Goal: Information Seeking & Learning: Understand process/instructions

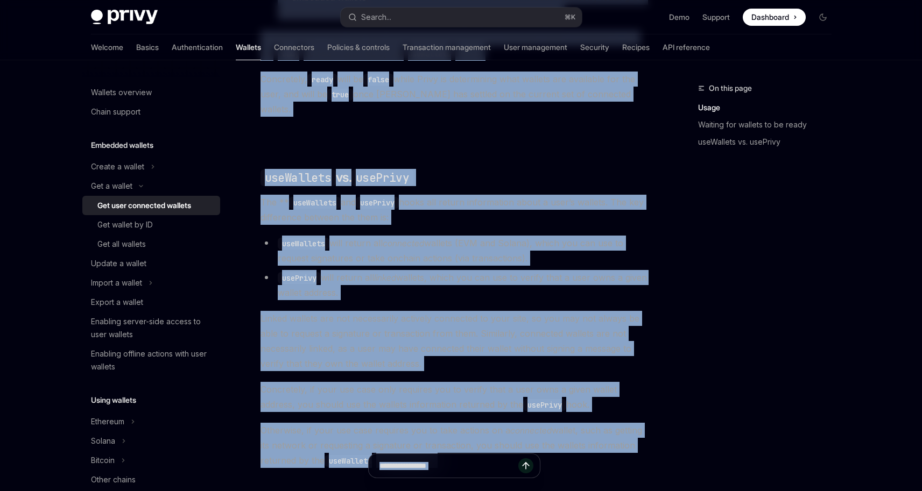
scroll to position [946, 0]
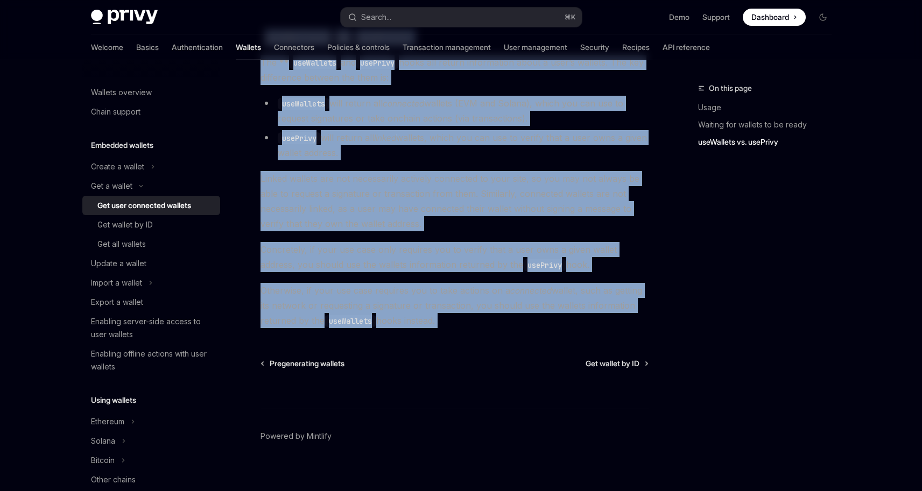
drag, startPoint x: 256, startPoint y: 96, endPoint x: 458, endPoint y: 317, distance: 299.7
copy div "Lor ipsu dolorsita consect AdipIS Elit se DoeiUSM TempOR Inci ut LaboREE D magn…"
click at [152, 321] on div "Enabling server-side access to user wallets" at bounding box center [152, 328] width 123 height 26
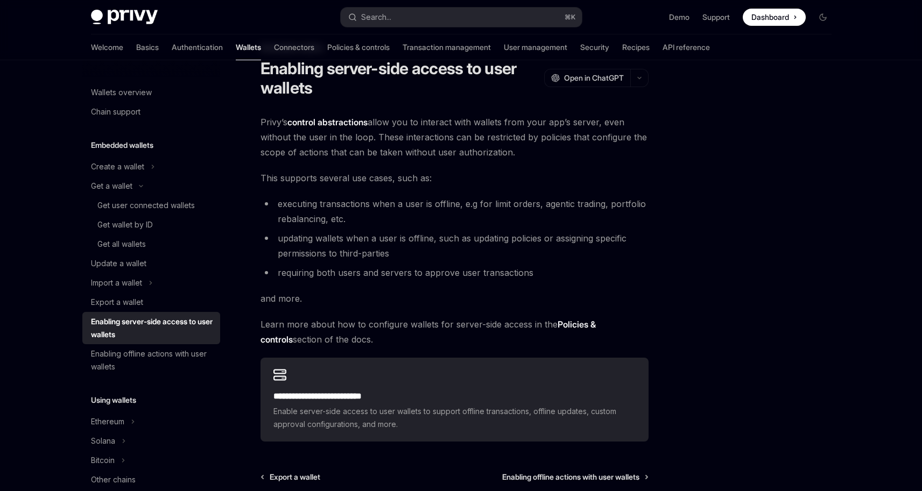
scroll to position [7, 0]
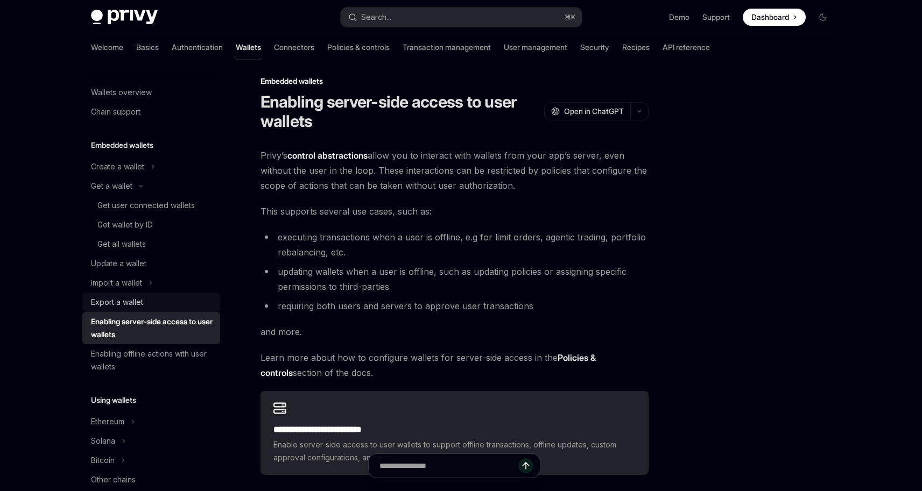
click at [170, 302] on div "Export a wallet" at bounding box center [152, 302] width 123 height 13
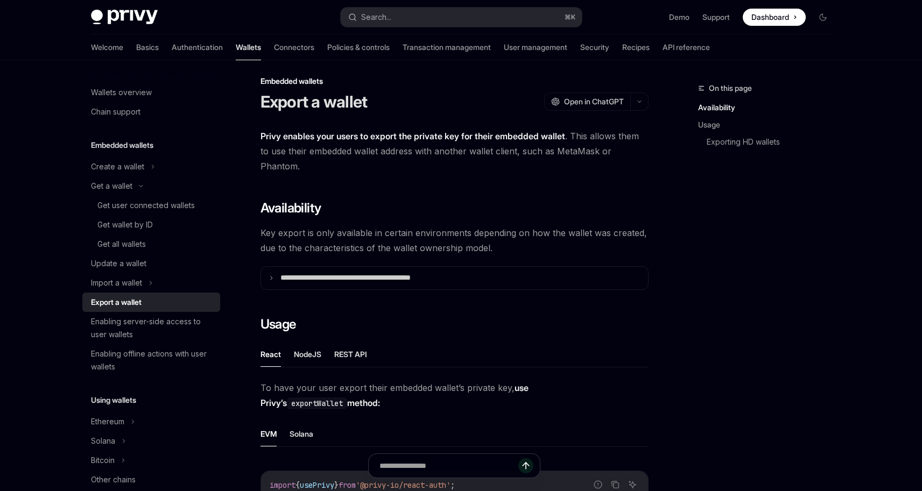
click at [82, 293] on link "Export a wallet" at bounding box center [151, 302] width 138 height 19
type textarea "*"
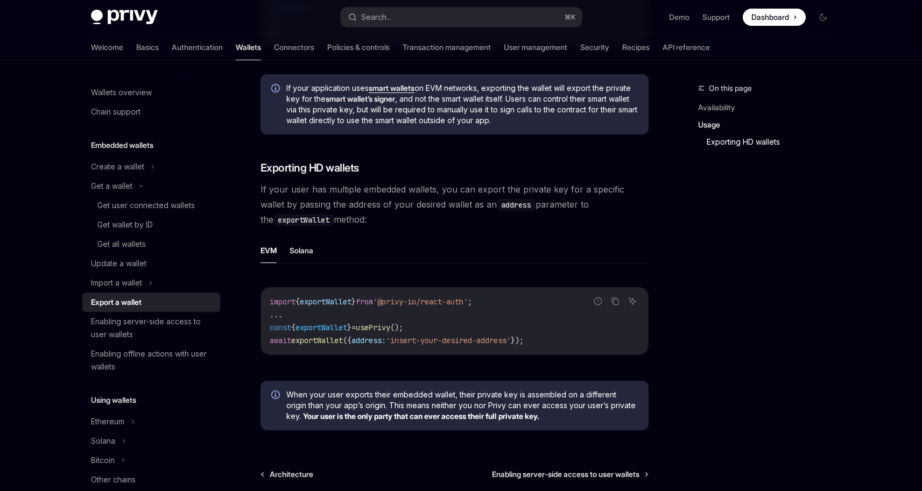
scroll to position [1069, 0]
